Goal: Check status: Check status

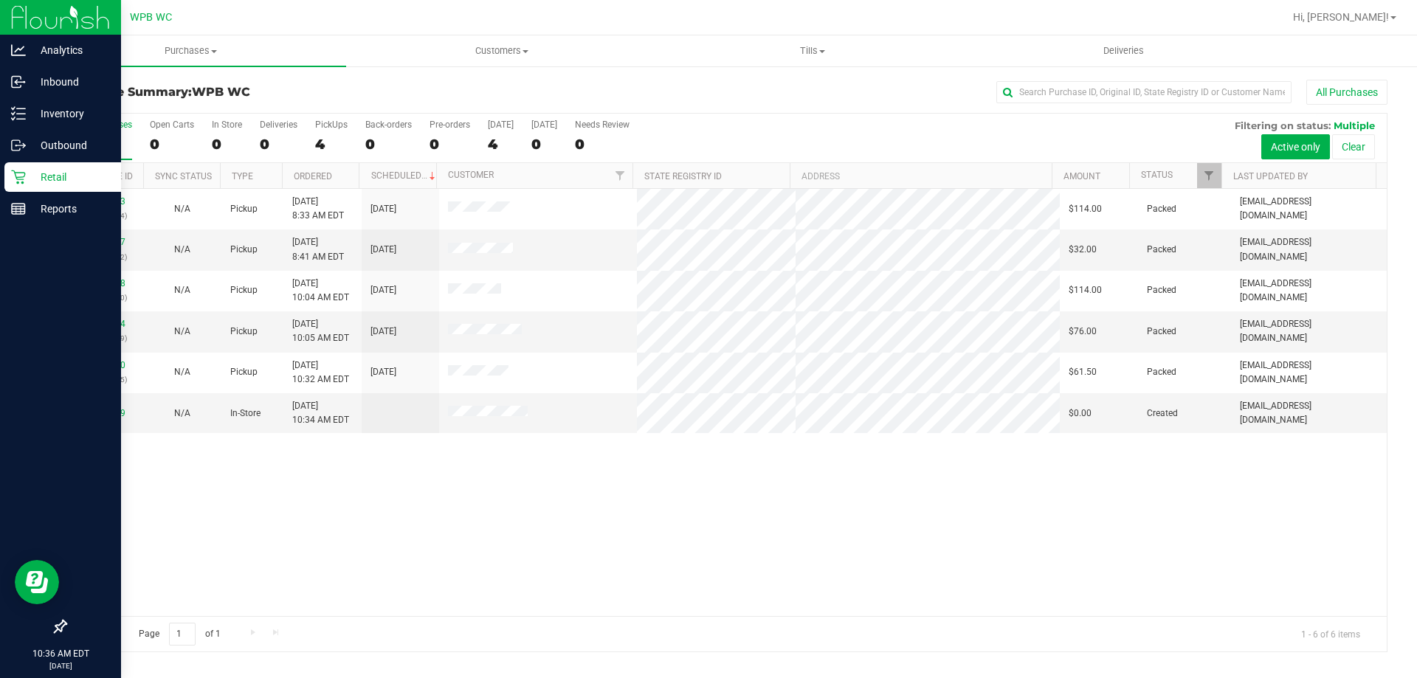
click at [10, 187] on div "Retail" at bounding box center [62, 177] width 117 height 30
click at [32, 172] on p "Retail" at bounding box center [70, 177] width 89 height 18
click at [23, 179] on icon at bounding box center [18, 177] width 14 height 14
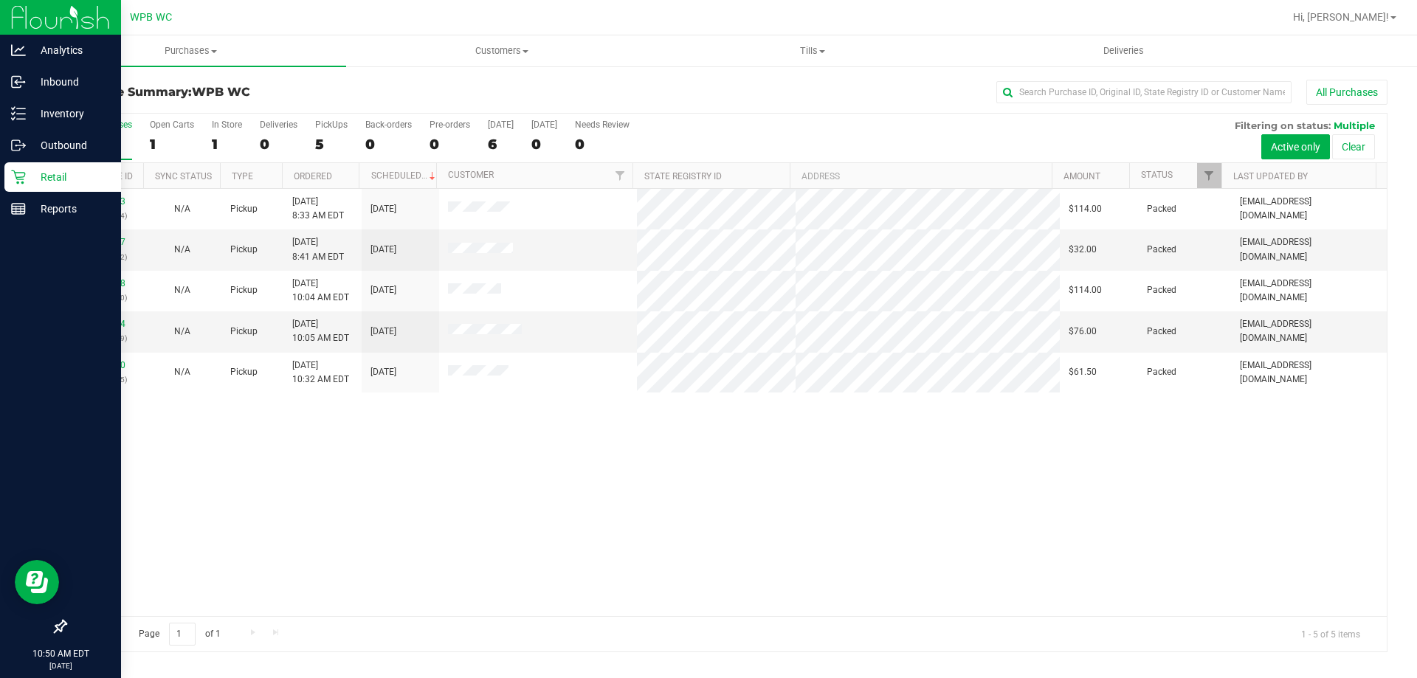
click at [35, 174] on p "Retail" at bounding box center [70, 177] width 89 height 18
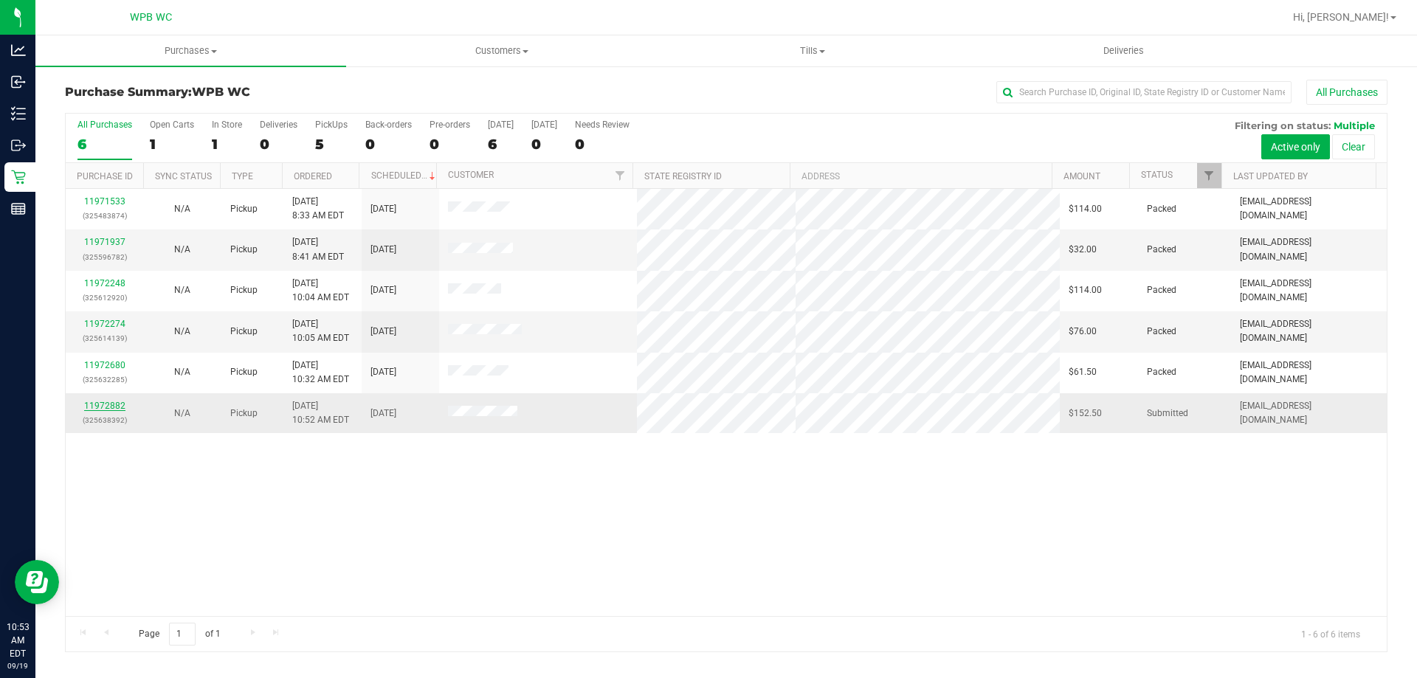
click at [112, 403] on link "11972882" at bounding box center [104, 406] width 41 height 10
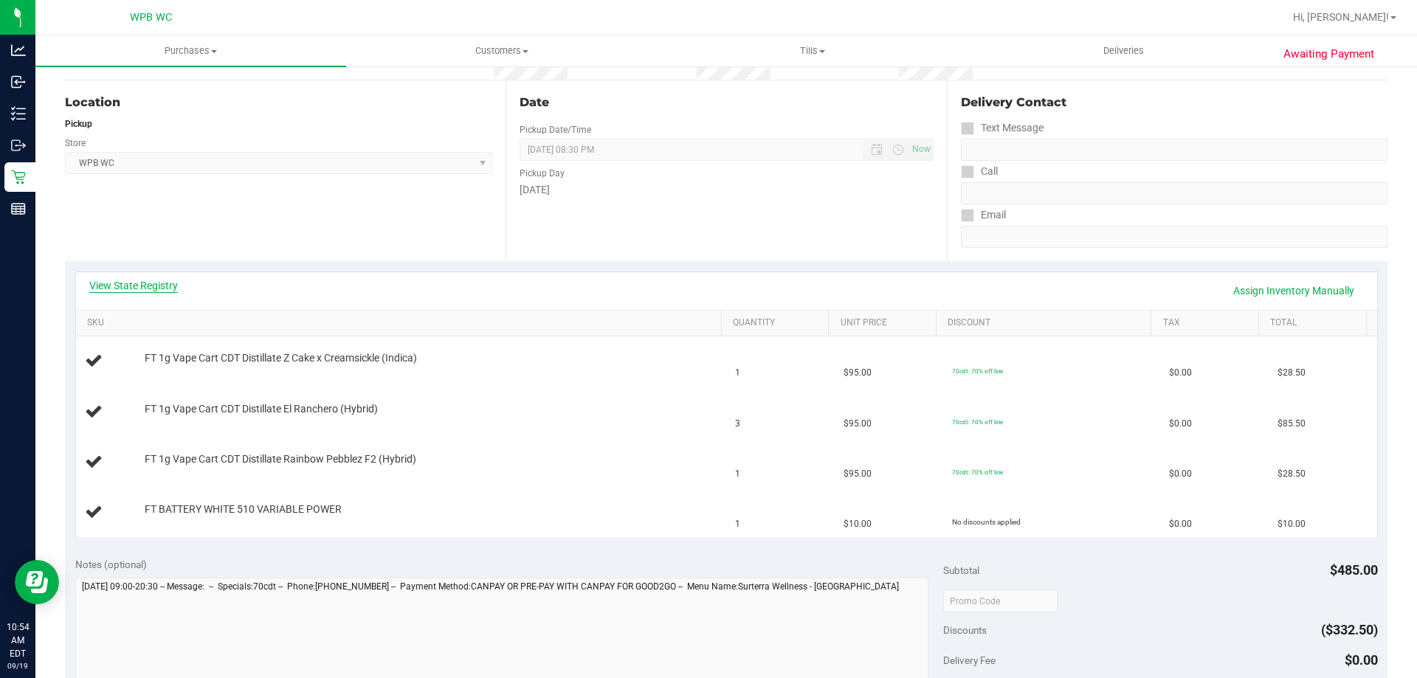
scroll to position [148, 0]
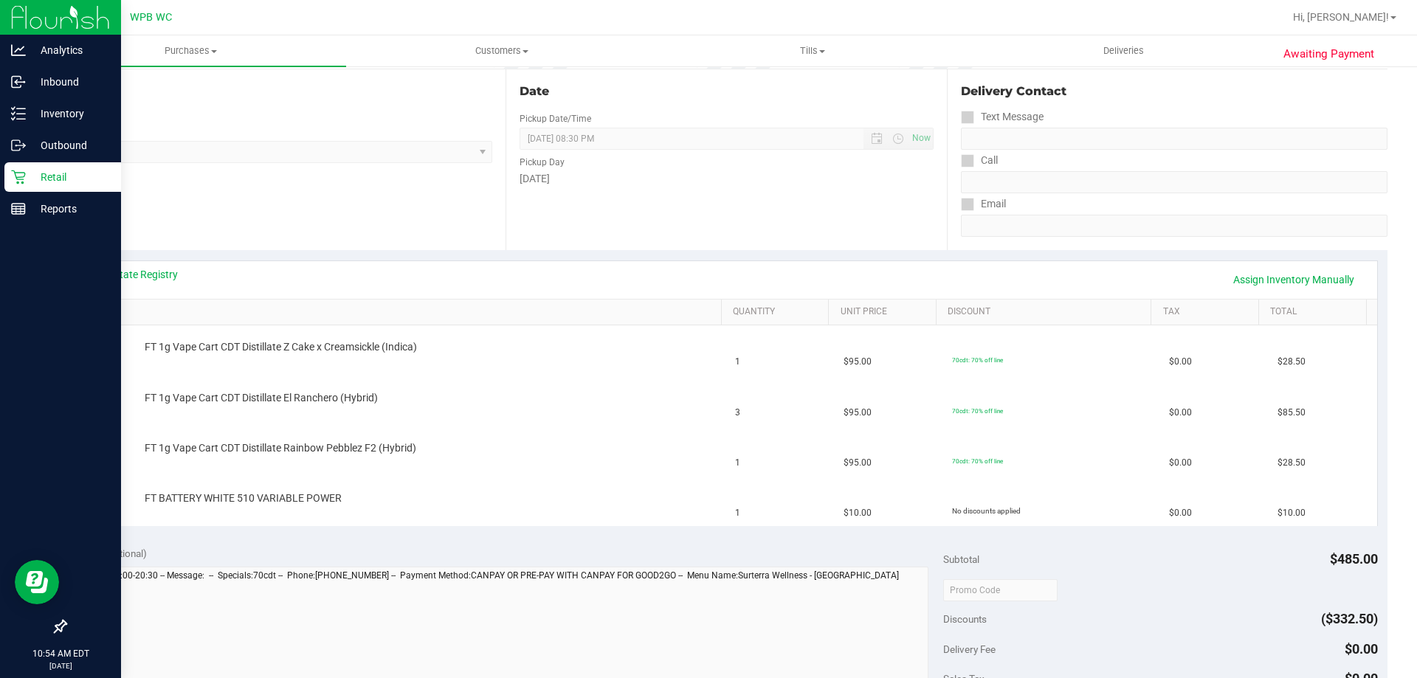
click at [24, 180] on icon at bounding box center [18, 177] width 15 height 15
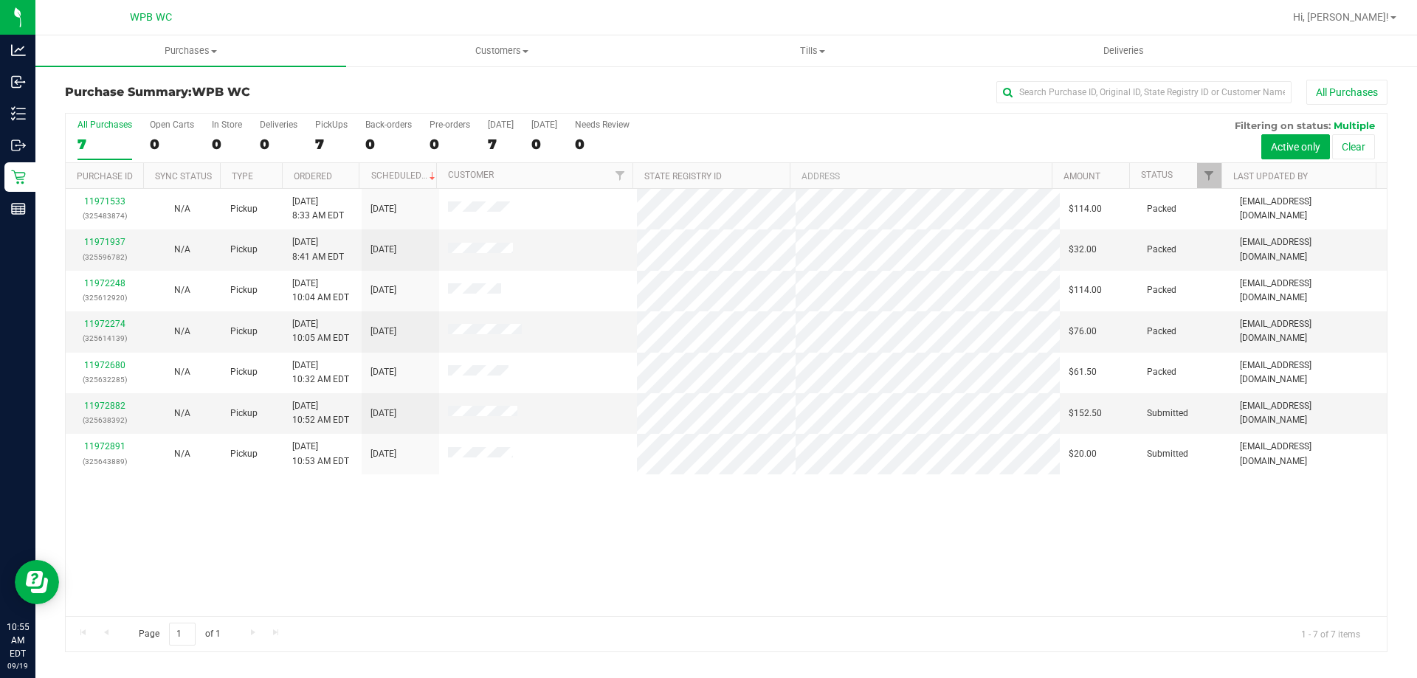
click at [232, 509] on div "11971533 (325483874) N/A Pickup [DATE] 8:33 AM EDT 9/19/2025 $114.00 Packed [EM…" at bounding box center [726, 402] width 1321 height 427
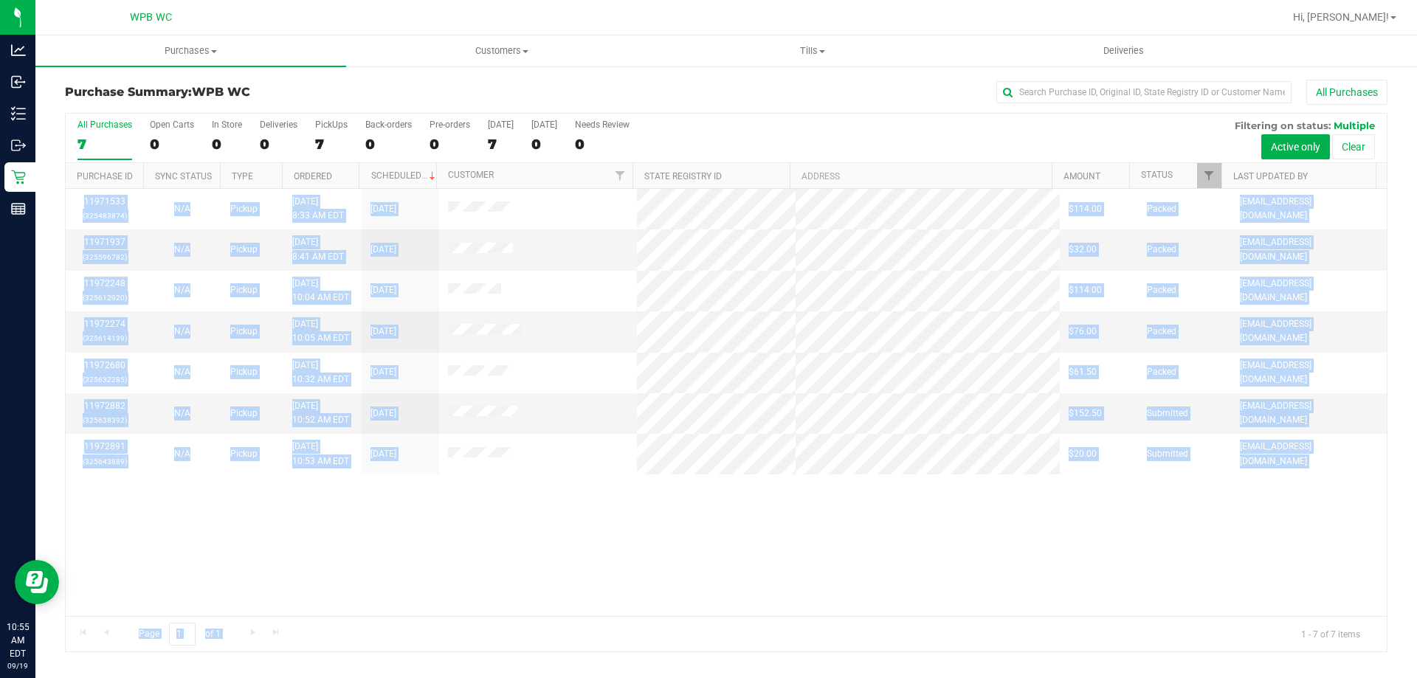
drag, startPoint x: 232, startPoint y: 509, endPoint x: 505, endPoint y: 622, distance: 294.7
click at [505, 622] on div "All Purchases 7 Open Carts 0 In Store 0 Deliveries 0 PickUps 7 Back-orders 0 Pr…" at bounding box center [726, 382] width 1322 height 539
click at [519, 555] on div "11971533 (325483874) N/A Pickup [DATE] 8:33 AM EDT 9/19/2025 $114.00 Packed [EM…" at bounding box center [726, 402] width 1321 height 427
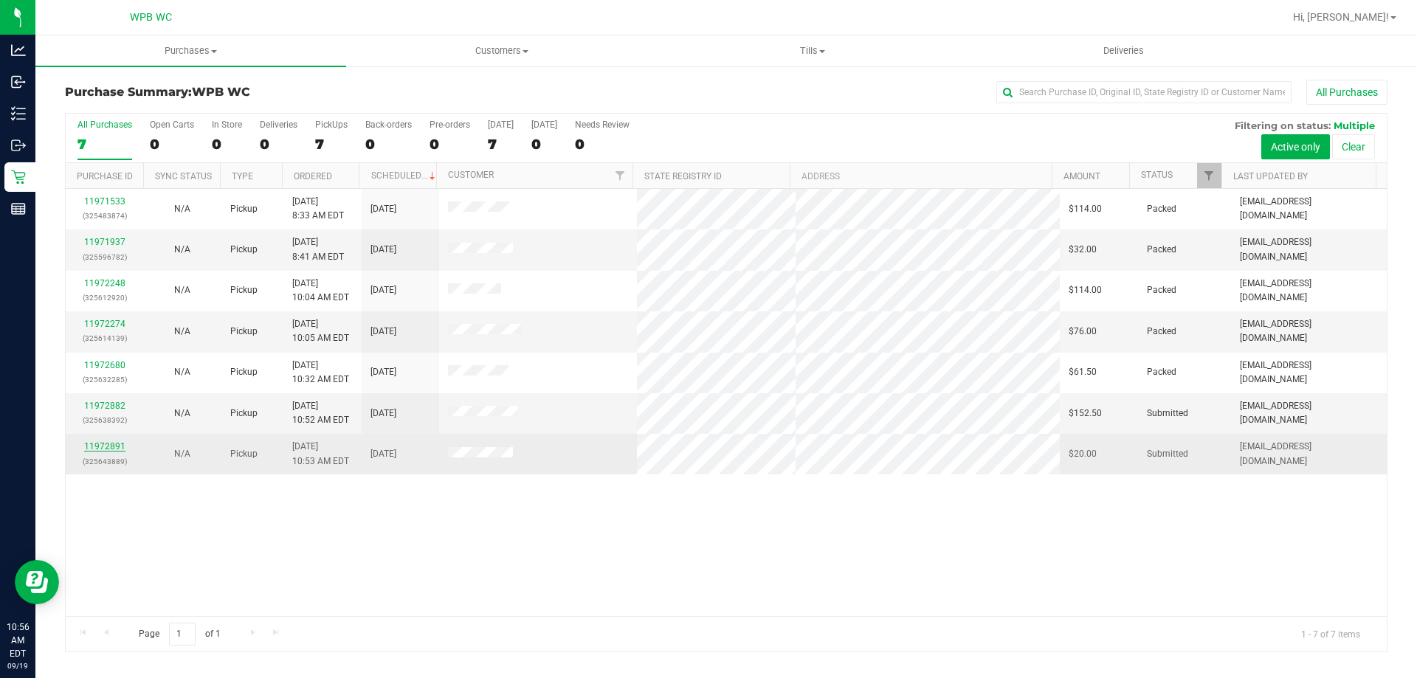
click at [111, 449] on link "11972891" at bounding box center [104, 446] width 41 height 10
